Goal: Task Accomplishment & Management: Manage account settings

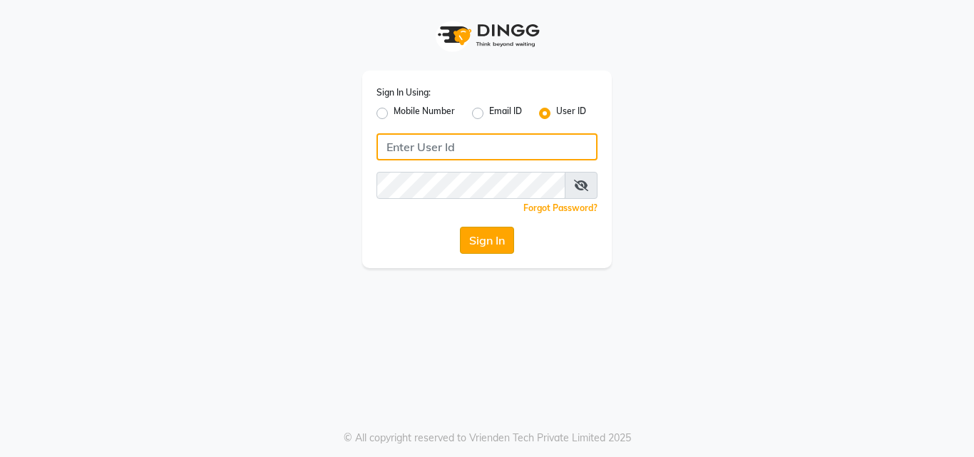
type input "arjun"
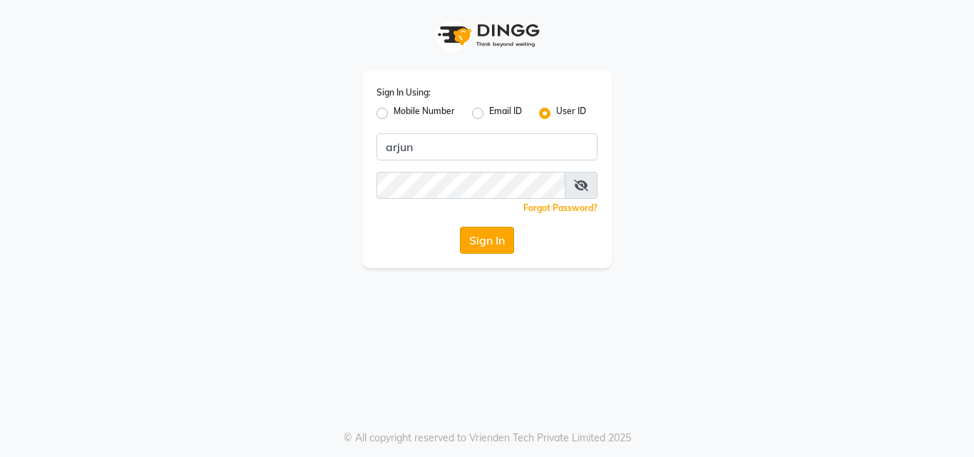
click at [485, 249] on button "Sign In" at bounding box center [487, 240] width 54 height 27
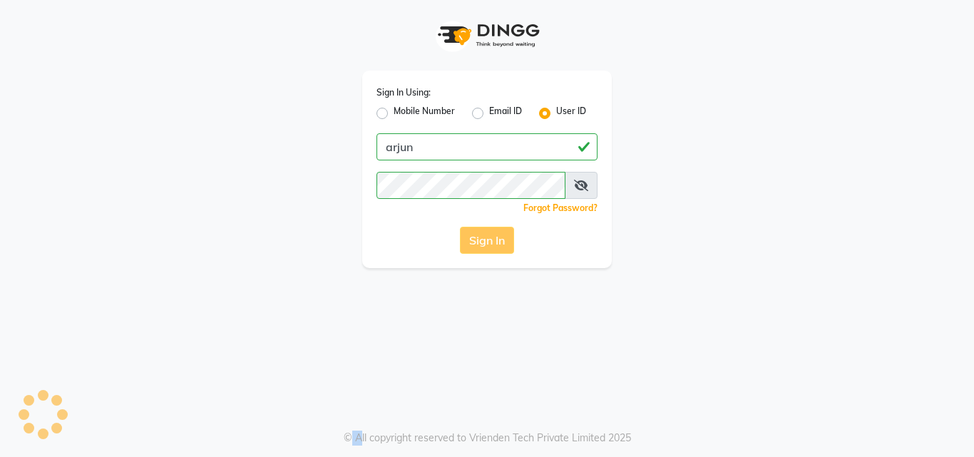
click at [485, 249] on div "Sign In" at bounding box center [486, 240] width 221 height 27
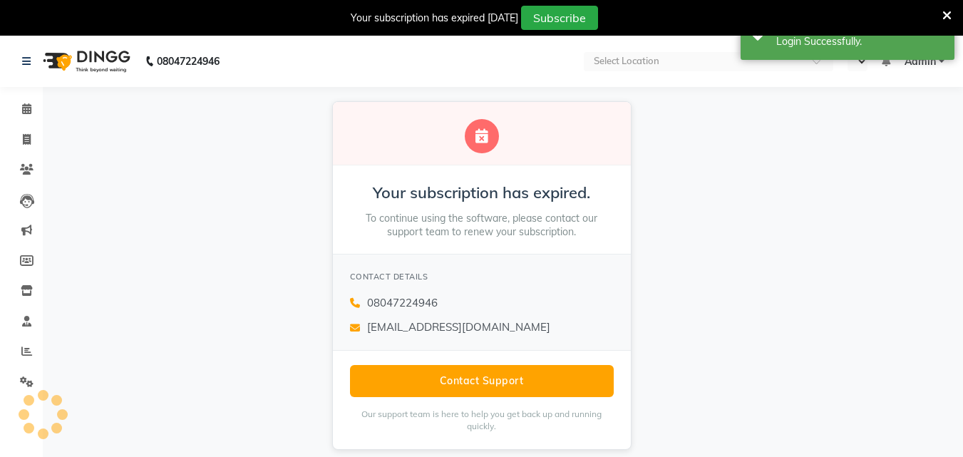
select select "en"
